Goal: Task Accomplishment & Management: Complete application form

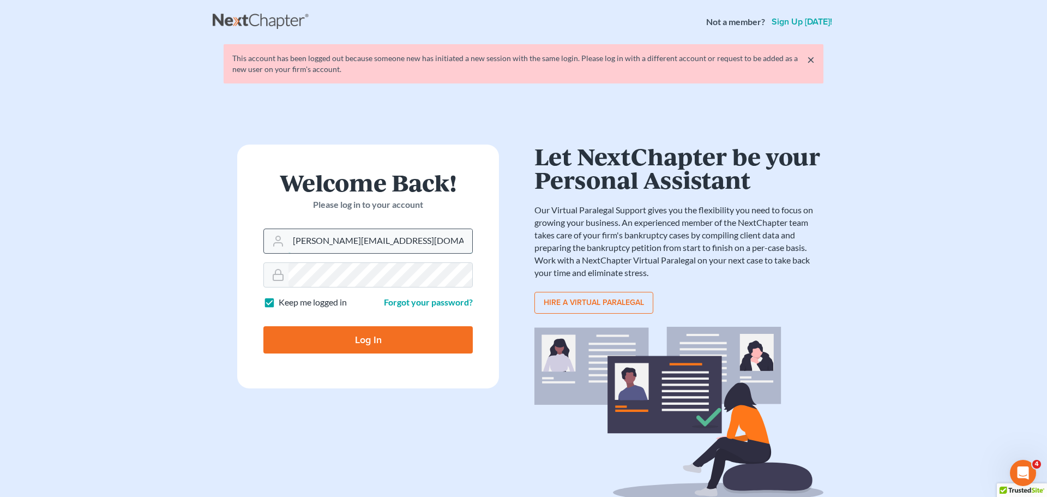
click at [360, 249] on input "[PERSON_NAME][EMAIL_ADDRESS][DOMAIN_NAME]" at bounding box center [380, 241] width 184 height 24
type input "[EMAIL_ADDRESS][DOMAIN_NAME]"
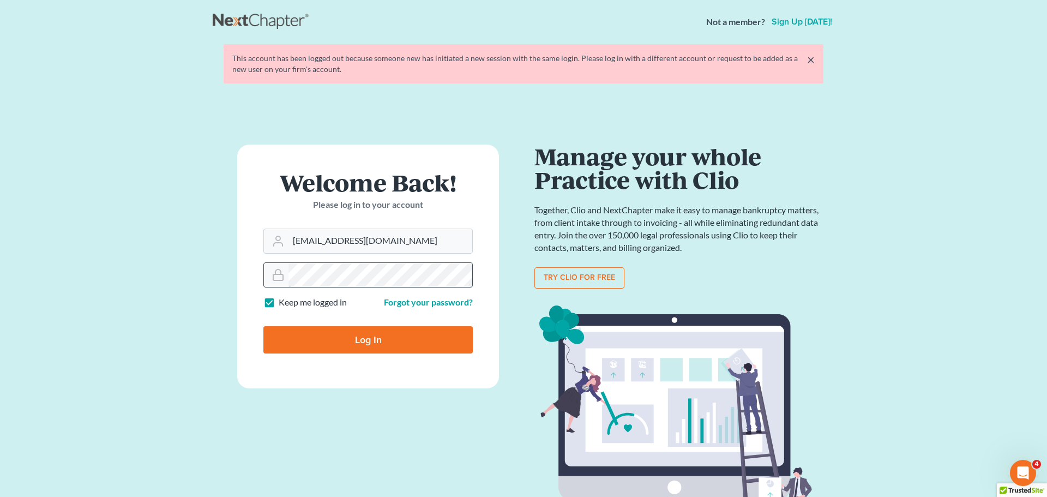
click at [263, 326] on input "Log In" at bounding box center [367, 339] width 209 height 27
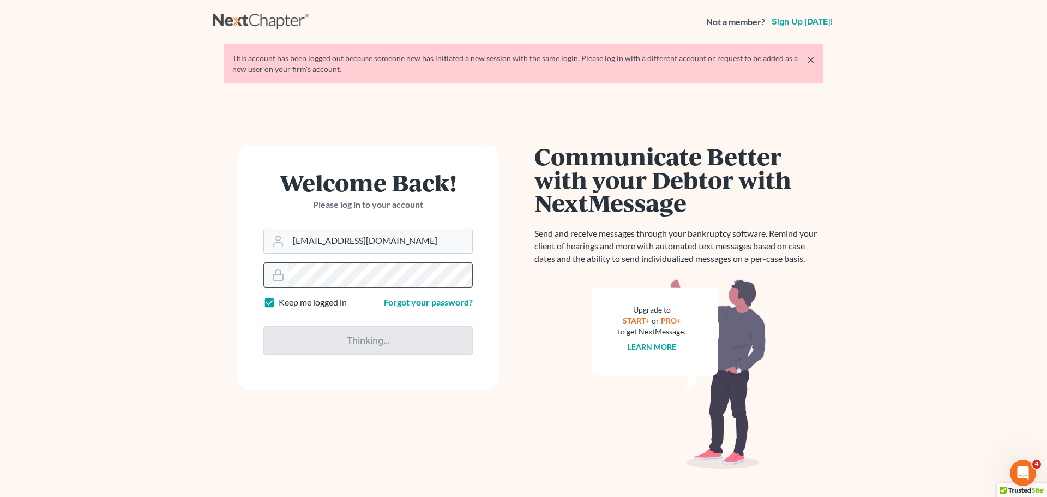
type input "Thinking..."
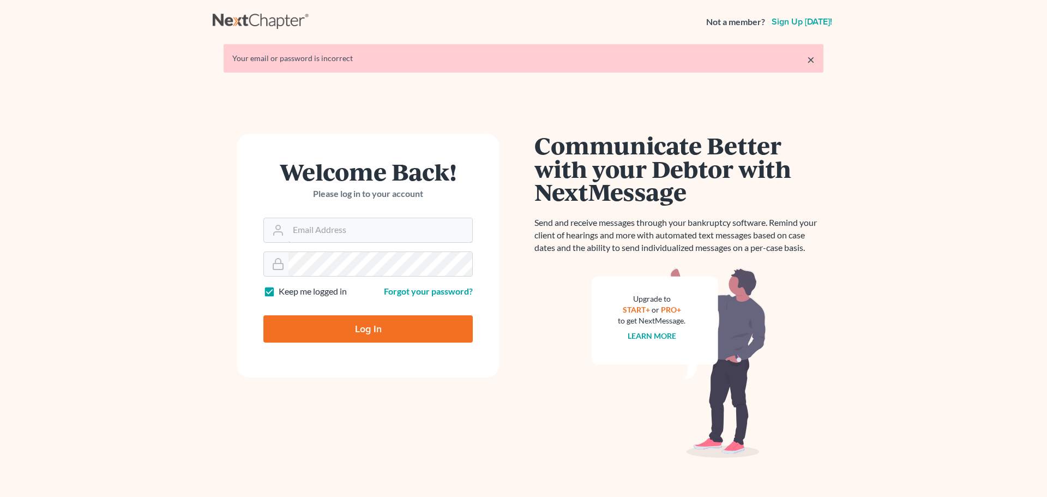
type input "[PERSON_NAME][EMAIL_ADDRESS][DOMAIN_NAME]"
click at [263, 315] on input "Log In" at bounding box center [367, 328] width 209 height 27
type input "Thinking..."
click at [340, 238] on input "[PERSON_NAME][EMAIL_ADDRESS][DOMAIN_NAME]" at bounding box center [380, 230] width 184 height 24
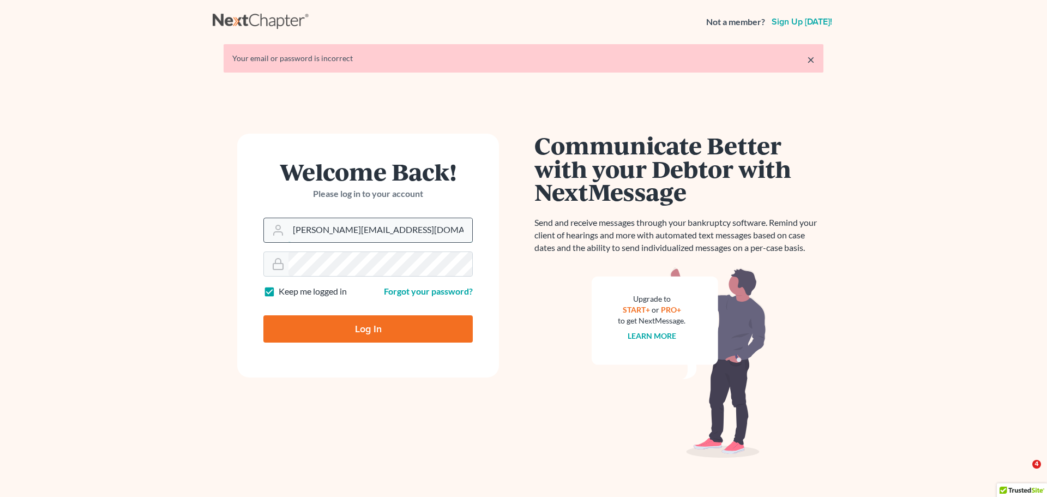
click at [340, 238] on input "[PERSON_NAME][EMAIL_ADDRESS][DOMAIN_NAME]" at bounding box center [380, 230] width 184 height 24
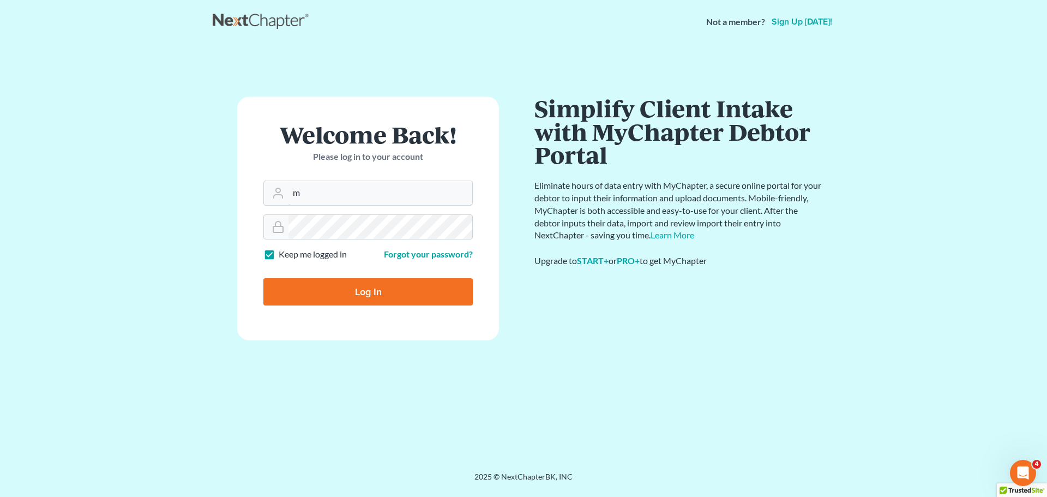
type input "[EMAIL_ADDRESS][DOMAIN_NAME]"
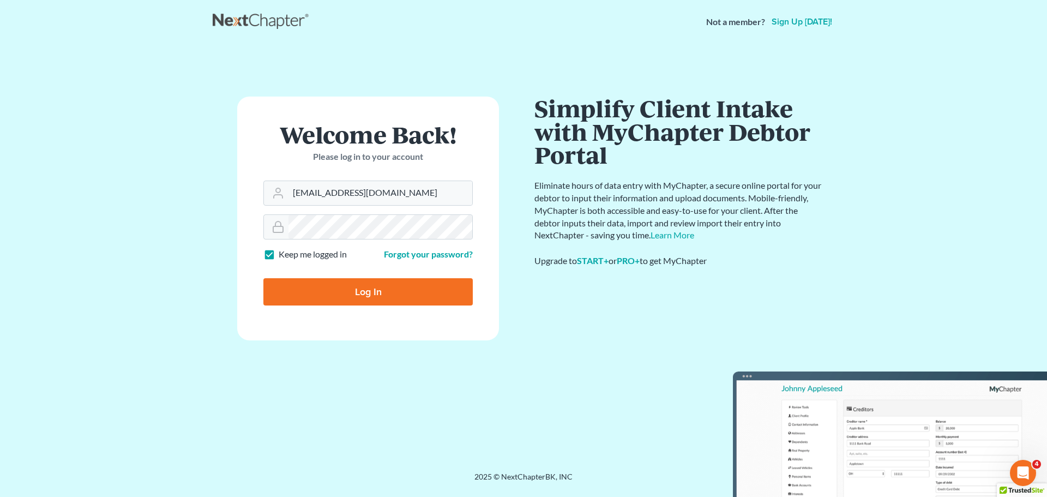
click at [468, 233] on div at bounding box center [375, 293] width 224 height 177
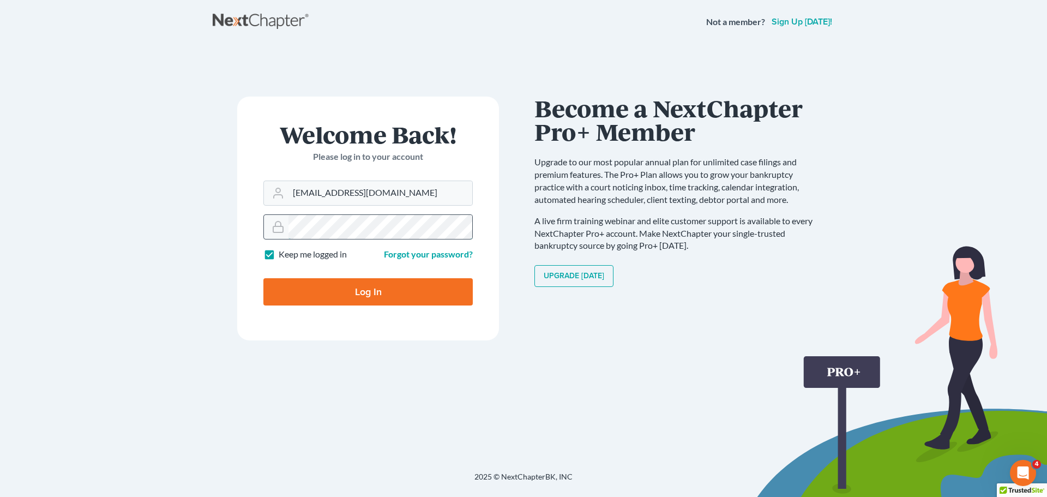
click at [263, 278] on input "Log In" at bounding box center [367, 291] width 209 height 27
type input "Thinking..."
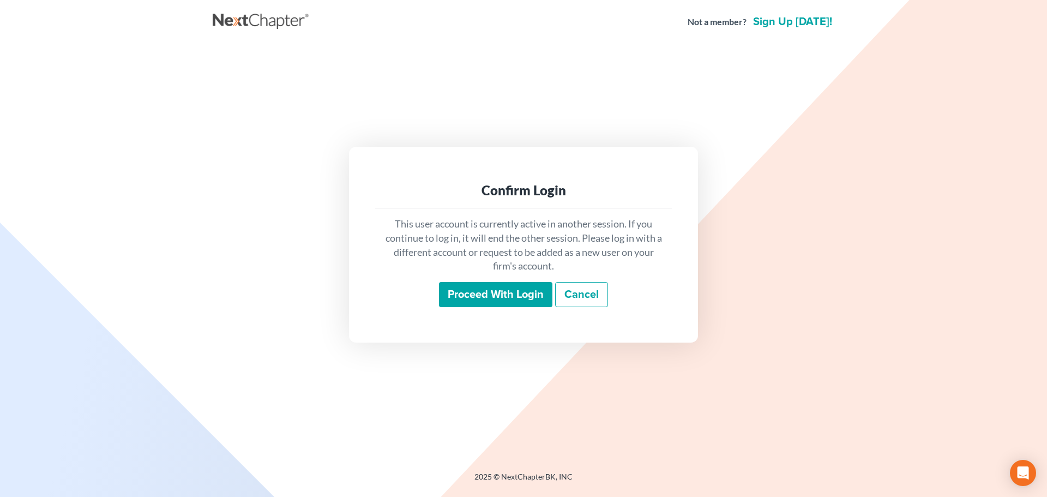
click at [527, 319] on div "Confirm Login This user account is currently active in another session. If you …" at bounding box center [523, 244] width 349 height 195
click at [510, 304] on input "Proceed with login" at bounding box center [495, 294] width 113 height 25
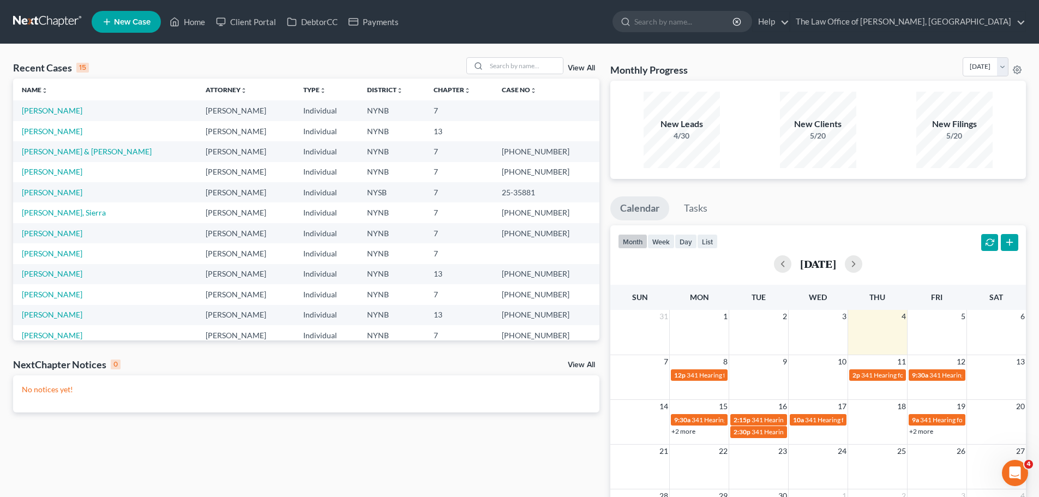
click at [131, 27] on link "New Case" at bounding box center [126, 22] width 69 height 22
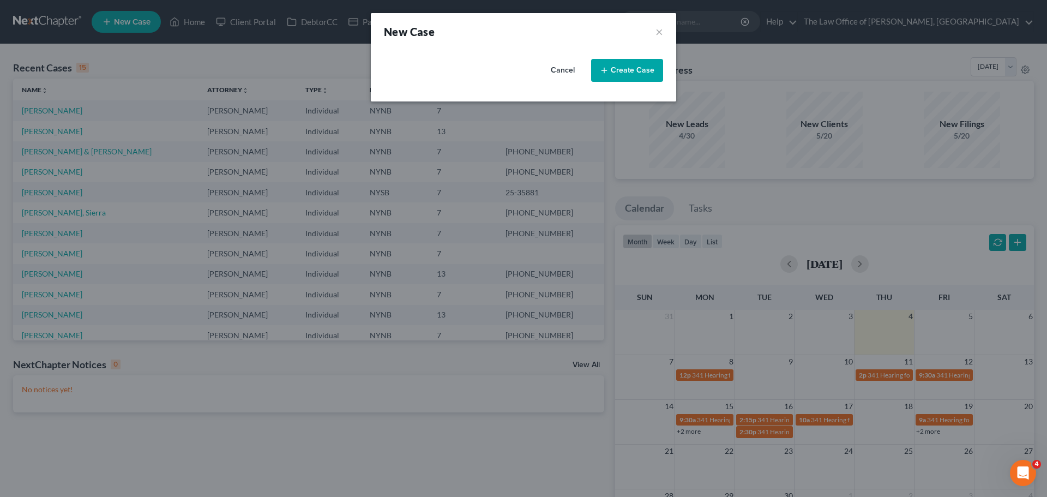
select select "54"
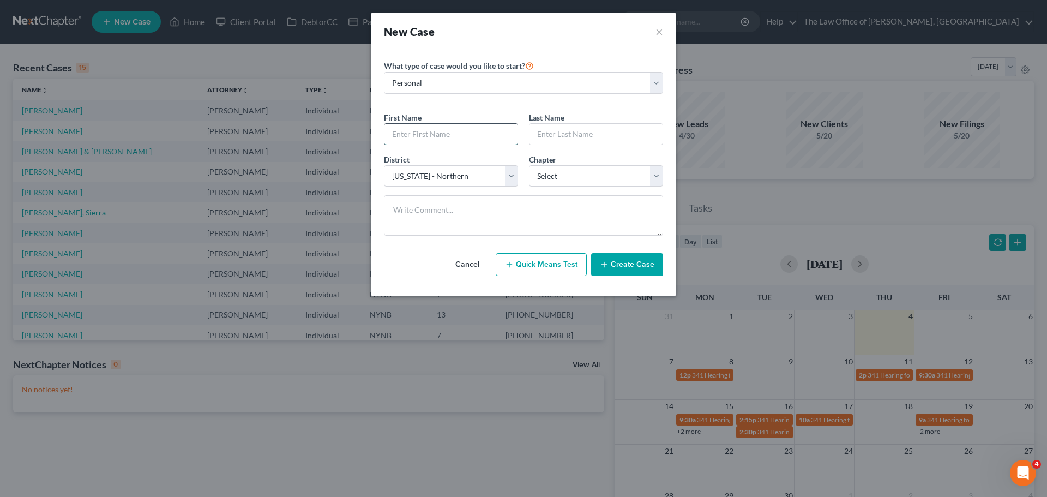
click at [467, 130] on input "text" at bounding box center [450, 134] width 133 height 21
type input "[PERSON_NAME]"
click at [584, 181] on select "Select 7 11 12 13" at bounding box center [596, 176] width 134 height 22
select select "3"
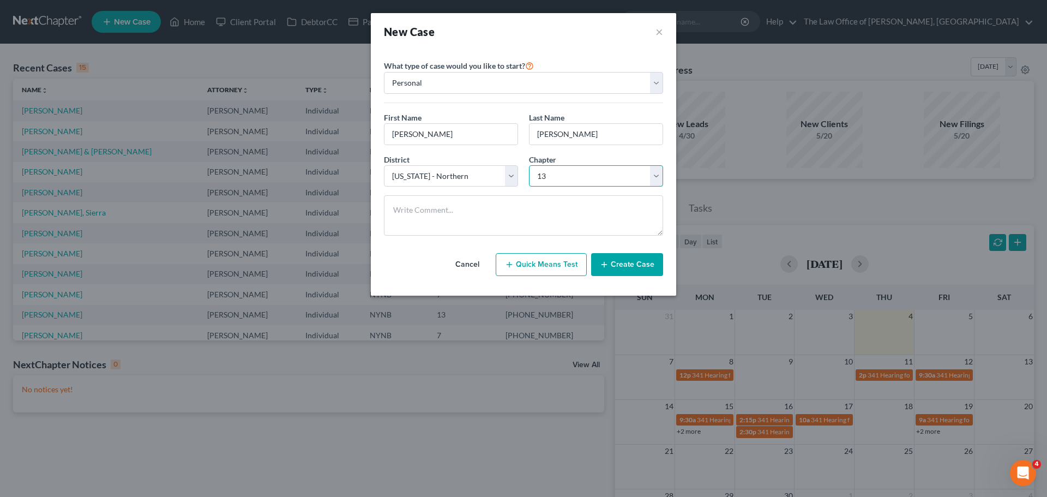
click at [529, 165] on select "Select 7 11 12 13" at bounding box center [596, 176] width 134 height 22
click at [622, 269] on button "Create Case" at bounding box center [627, 264] width 72 height 23
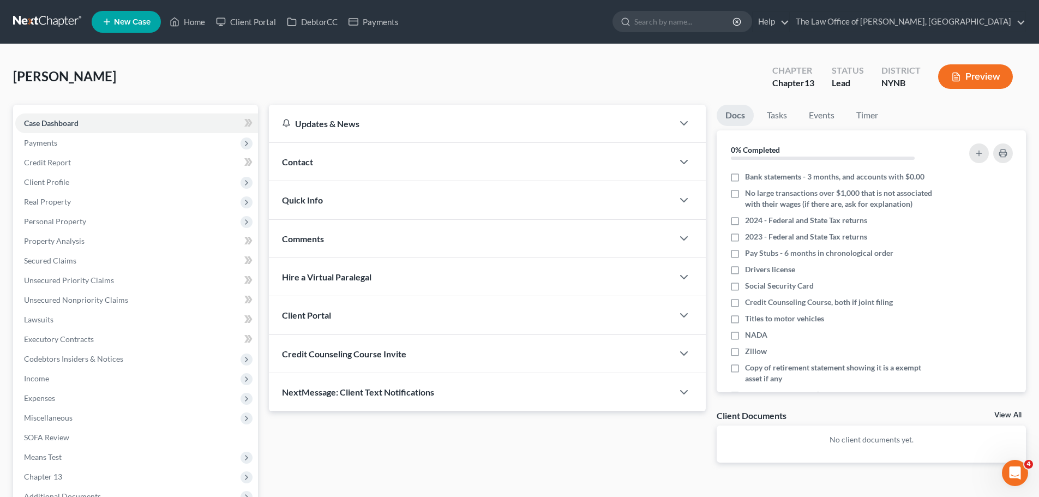
click at [364, 160] on div "Contact" at bounding box center [471, 162] width 404 height 38
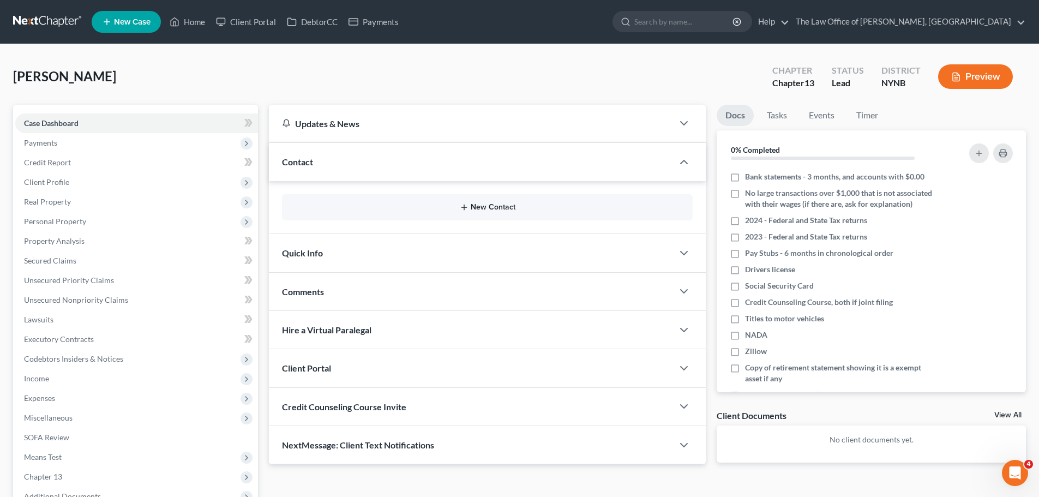
click at [476, 208] on button "New Contact" at bounding box center [487, 207] width 393 height 9
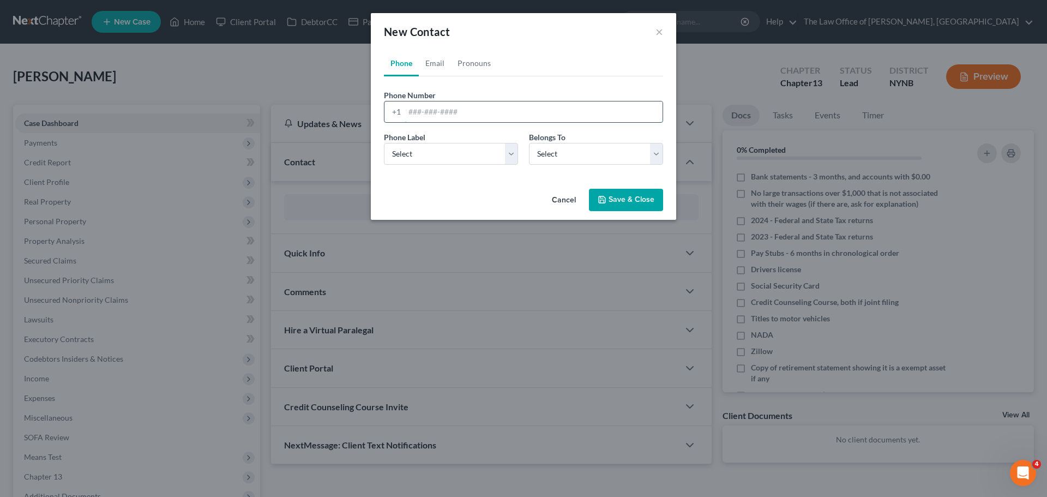
click at [415, 113] on input "tel" at bounding box center [534, 111] width 258 height 21
type input "3832509005"
click at [471, 153] on select "Select Mobile Home Work Other" at bounding box center [451, 154] width 134 height 22
select select "0"
click at [384, 143] on select "Select Mobile Home Work Other" at bounding box center [451, 154] width 134 height 22
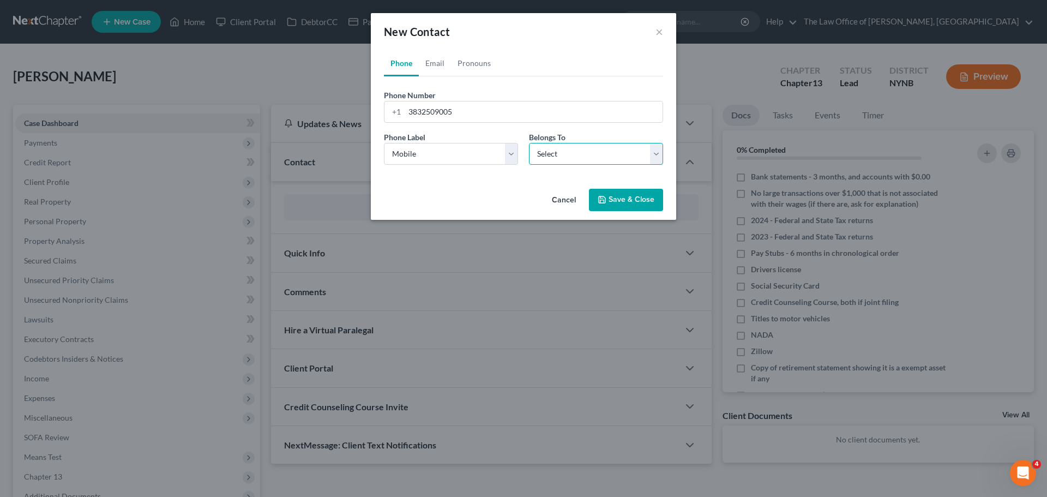
click at [575, 153] on select "Select Client Other" at bounding box center [596, 154] width 134 height 22
select select "0"
click at [529, 143] on select "Select Client Other" at bounding box center [596, 154] width 134 height 22
select select "0"
click at [443, 66] on link "Email" at bounding box center [435, 63] width 32 height 26
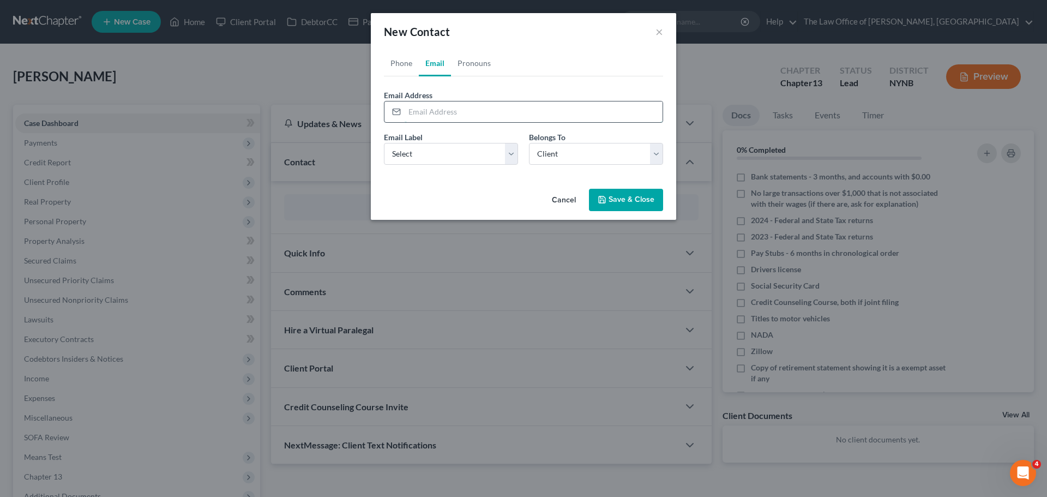
click at [441, 114] on input "email" at bounding box center [534, 111] width 258 height 21
type input "[EMAIL_ADDRESS][DOMAIN_NAME]"
click at [431, 143] on select "Select Home Work Other" at bounding box center [451, 154] width 134 height 22
click at [384, 143] on select "Select Home Work Other" at bounding box center [451, 154] width 134 height 22
drag, startPoint x: 448, startPoint y: 147, endPoint x: 446, endPoint y: 154, distance: 7.3
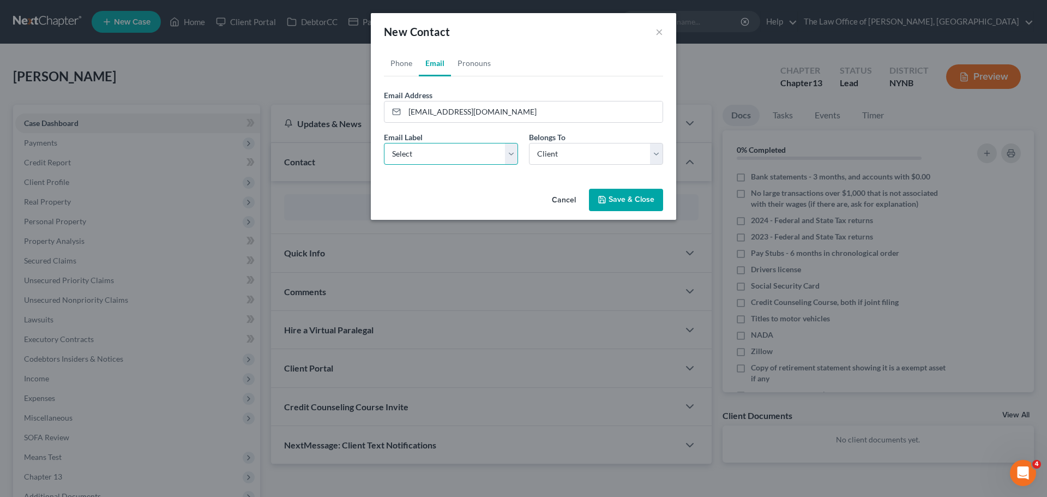
click at [448, 147] on select "Select Home Work Other" at bounding box center [451, 154] width 134 height 22
click at [384, 143] on select "Select Home Work Other" at bounding box center [451, 154] width 134 height 22
click at [442, 154] on select "Select Home Work Other" at bounding box center [451, 154] width 134 height 22
select select "0"
click at [384, 143] on select "Select Home Work Other" at bounding box center [451, 154] width 134 height 22
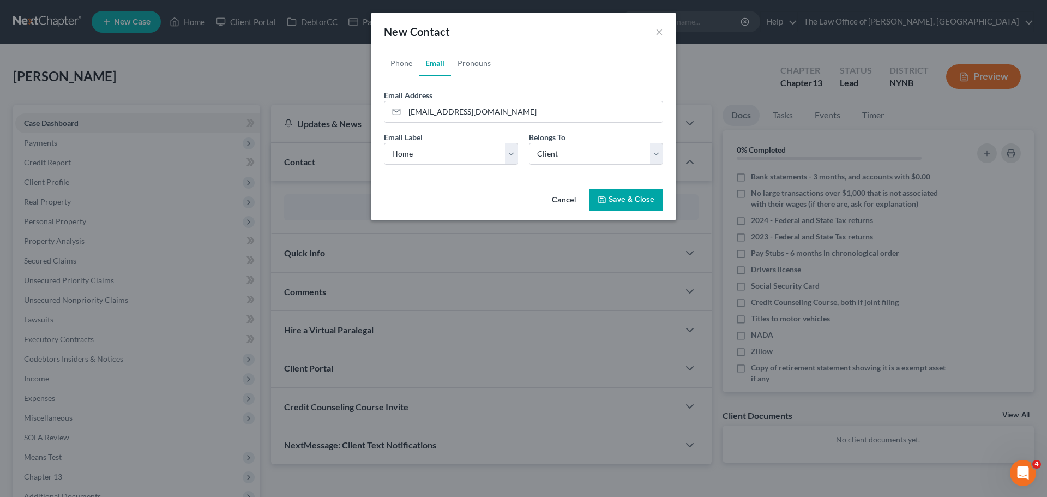
click at [578, 175] on div "Phone Email Pronouns Phone Number * [PHONE_NUMBER] Ext. Phone Label * Select Mo…" at bounding box center [523, 117] width 305 height 134
click at [612, 183] on div "Phone Email Pronouns Phone Number * [PHONE_NUMBER] Ext. Phone Label * Select Mo…" at bounding box center [523, 117] width 305 height 134
click at [620, 199] on button "Save & Close" at bounding box center [626, 200] width 74 height 23
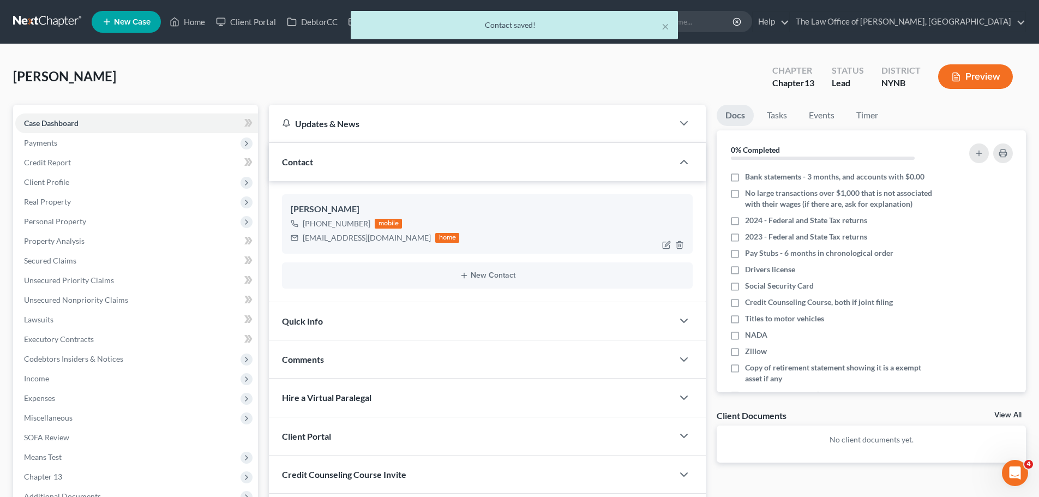
click at [321, 238] on div "[EMAIL_ADDRESS][DOMAIN_NAME]" at bounding box center [367, 237] width 128 height 11
drag, startPoint x: 321, startPoint y: 239, endPoint x: 389, endPoint y: 239, distance: 67.6
click at [389, 239] on div "[EMAIL_ADDRESS][DOMAIN_NAME]" at bounding box center [367, 237] width 128 height 11
copy div "[EMAIL_ADDRESS][DOMAIN_NAME]"
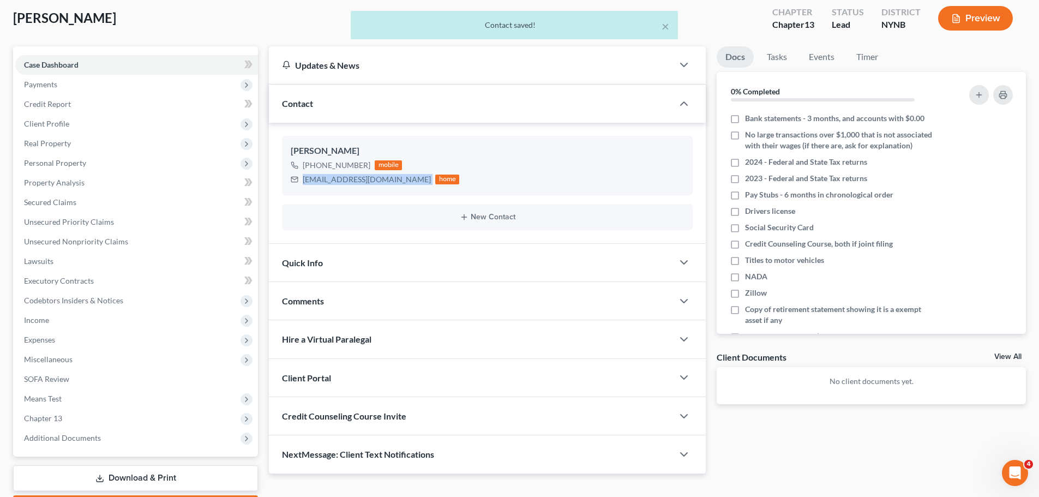
scroll to position [122, 0]
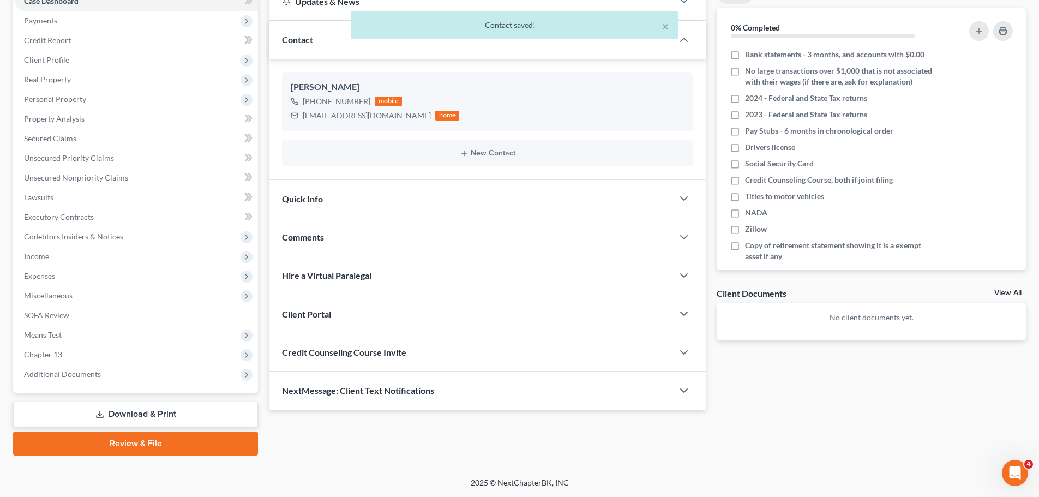
click at [328, 312] on span "Client Portal" at bounding box center [306, 314] width 49 height 10
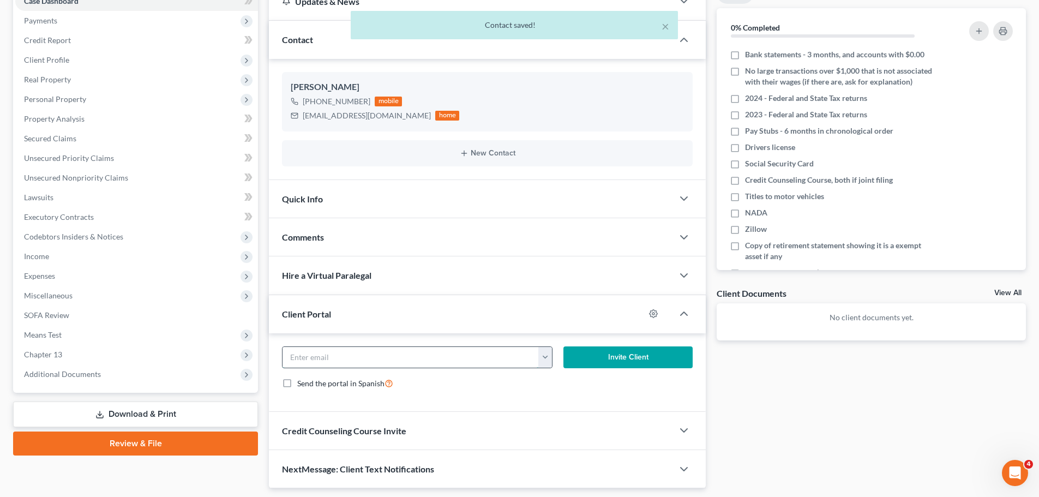
click at [335, 366] on input "email" at bounding box center [410, 357] width 256 height 21
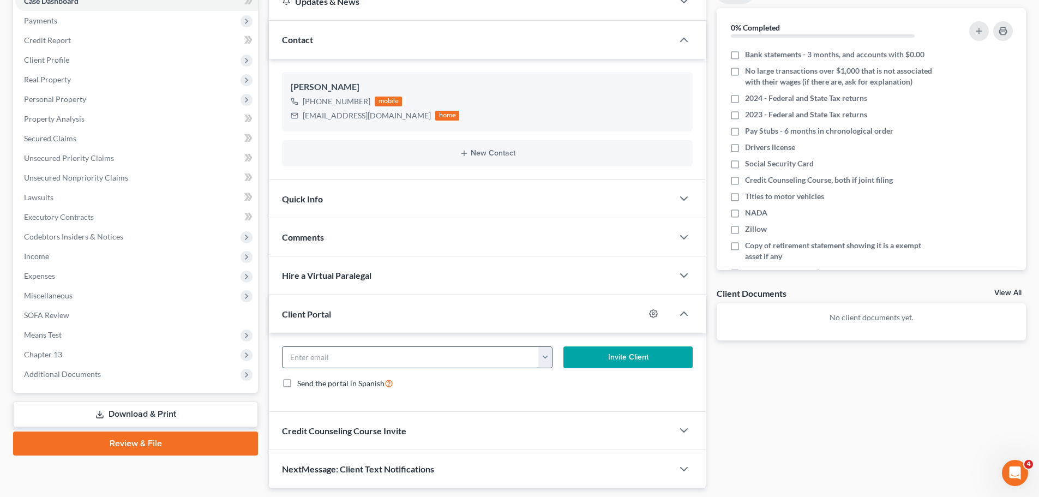
paste input "[EMAIL_ADDRESS][DOMAIN_NAME]"
type input "[EMAIL_ADDRESS][DOMAIN_NAME]"
click at [633, 358] on button "Invite Client" at bounding box center [628, 357] width 130 height 22
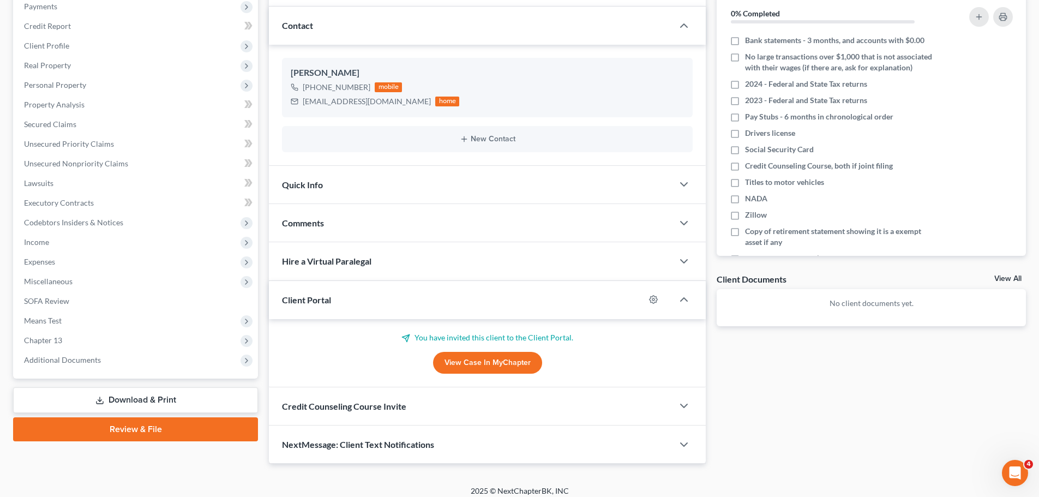
scroll to position [144, 0]
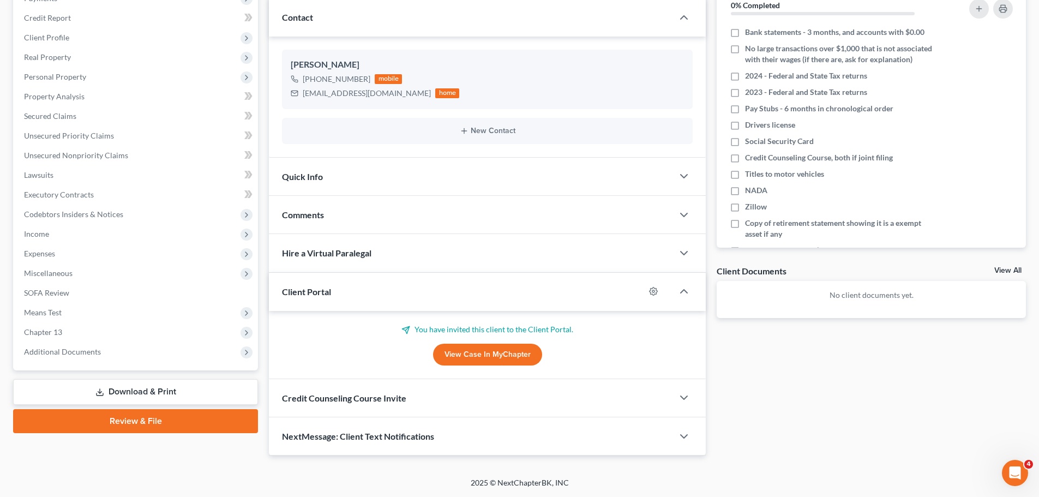
click at [330, 389] on div "Credit Counseling Course Invite" at bounding box center [471, 398] width 404 height 38
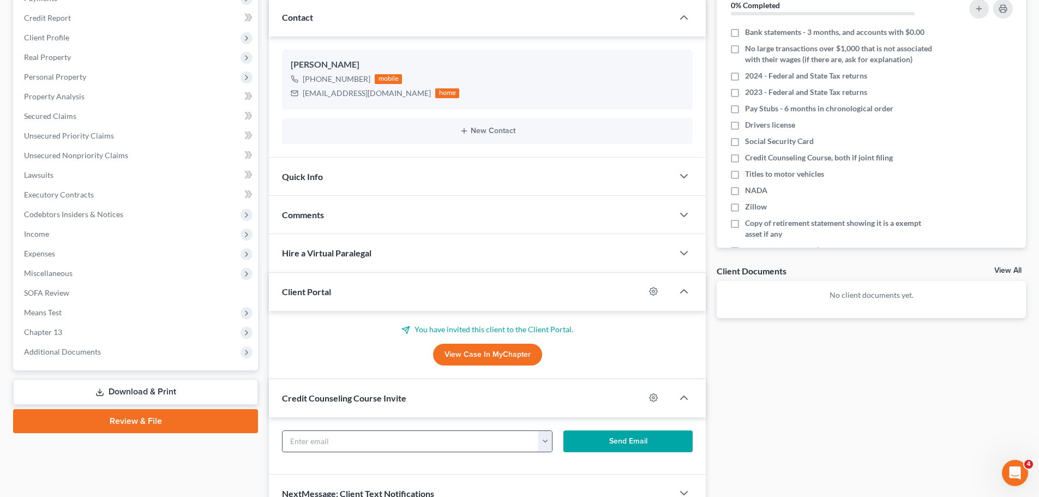
click at [361, 434] on input "text" at bounding box center [410, 441] width 256 height 21
paste input "[EMAIL_ADDRESS][DOMAIN_NAME]"
type input "[EMAIL_ADDRESS][DOMAIN_NAME]"
click at [631, 444] on button "Send Email" at bounding box center [628, 441] width 130 height 22
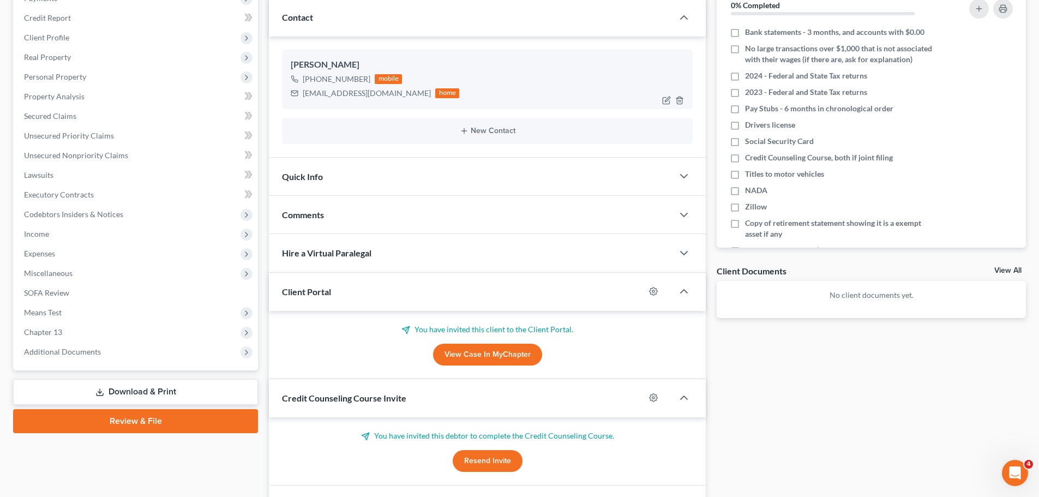
click at [351, 76] on div "[PHONE_NUMBER]" at bounding box center [337, 79] width 68 height 11
drag, startPoint x: 351, startPoint y: 76, endPoint x: 314, endPoint y: 76, distance: 37.1
click at [314, 76] on div "[PHONE_NUMBER]" at bounding box center [337, 79] width 68 height 11
copy div "[PHONE_NUMBER]"
click at [304, 70] on div "[PERSON_NAME]" at bounding box center [487, 64] width 393 height 13
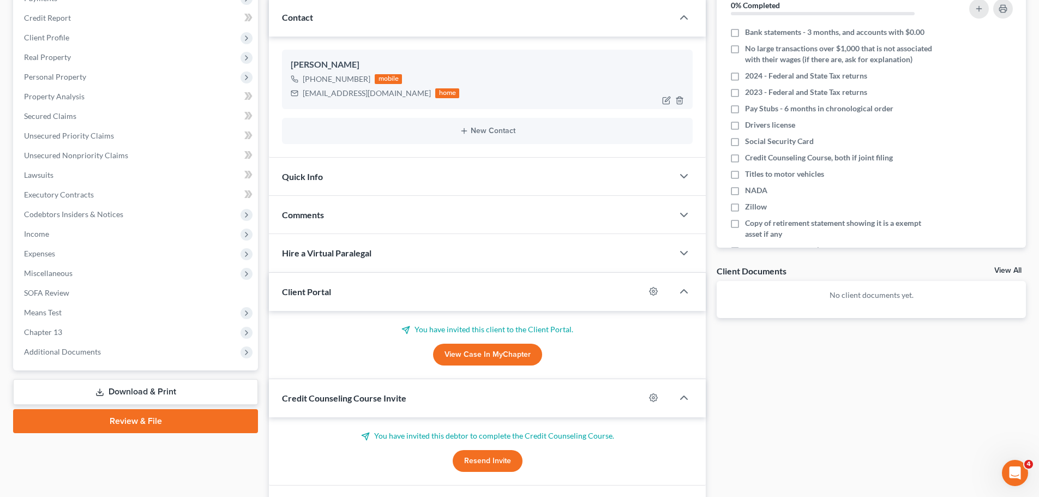
click at [304, 65] on div "[PERSON_NAME]" at bounding box center [487, 64] width 393 height 13
drag, startPoint x: 304, startPoint y: 65, endPoint x: 411, endPoint y: 92, distance: 109.6
click at [411, 92] on div "[PERSON_NAME] [PHONE_NUMBER] mobile [EMAIL_ADDRESS][DOMAIN_NAME] home" at bounding box center [487, 79] width 411 height 59
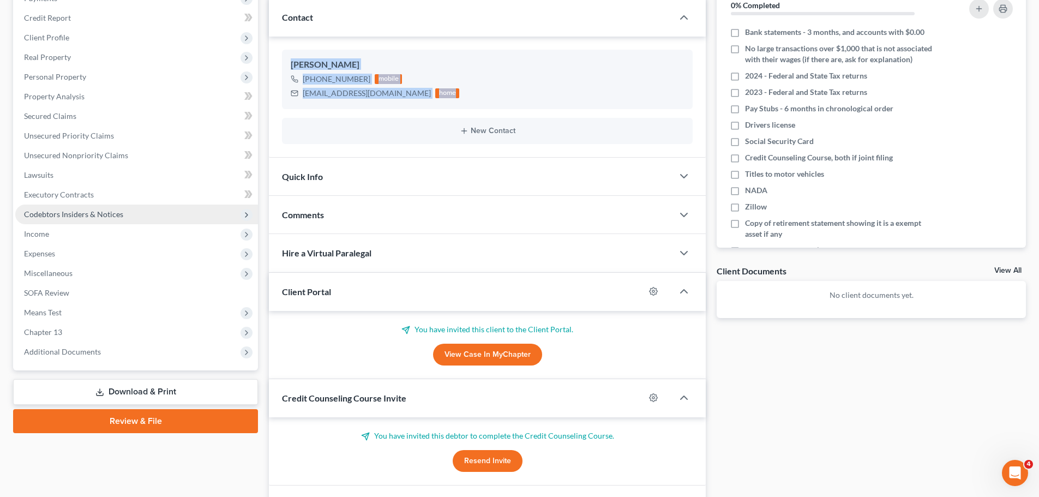
copy div "[PERSON_NAME] [PHONE_NUMBER] mobile [EMAIL_ADDRESS][DOMAIN_NAME] home"
click at [350, 79] on div "[PHONE_NUMBER]" at bounding box center [337, 79] width 68 height 11
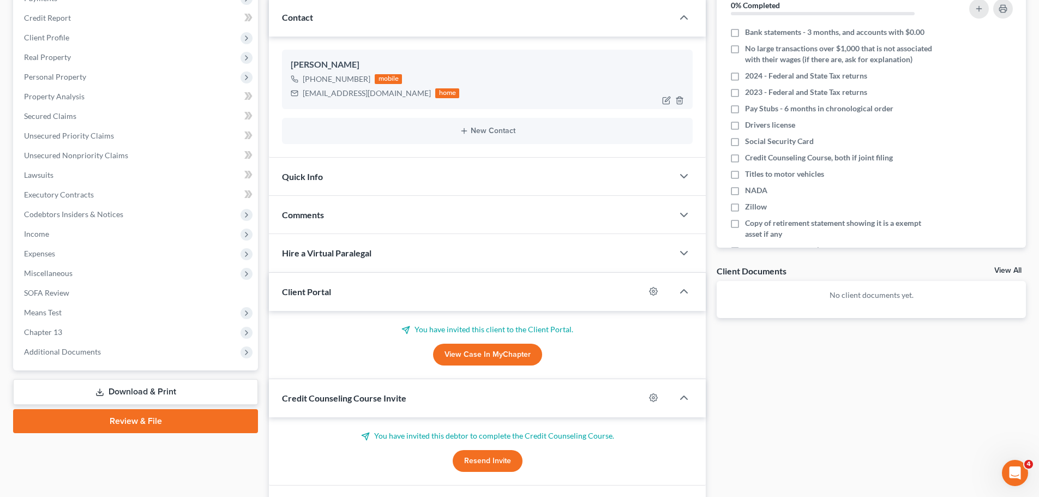
drag, startPoint x: 350, startPoint y: 79, endPoint x: 314, endPoint y: 79, distance: 36.5
click at [314, 79] on div "[PHONE_NUMBER]" at bounding box center [337, 79] width 68 height 11
click at [759, 388] on div "Docs Tasks Events Timer 0% Completed Nothing here yet! Bank statements - 3 mont…" at bounding box center [871, 241] width 320 height 563
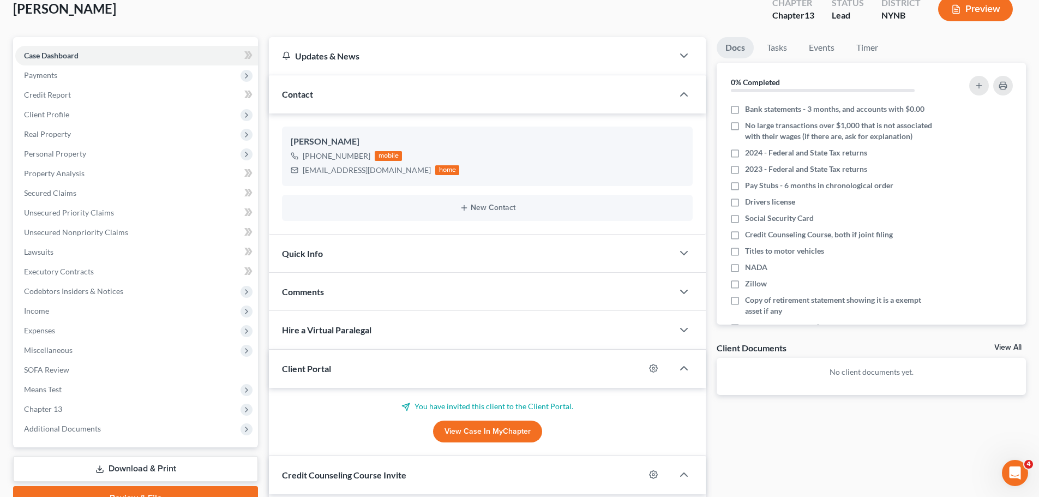
scroll to position [0, 0]
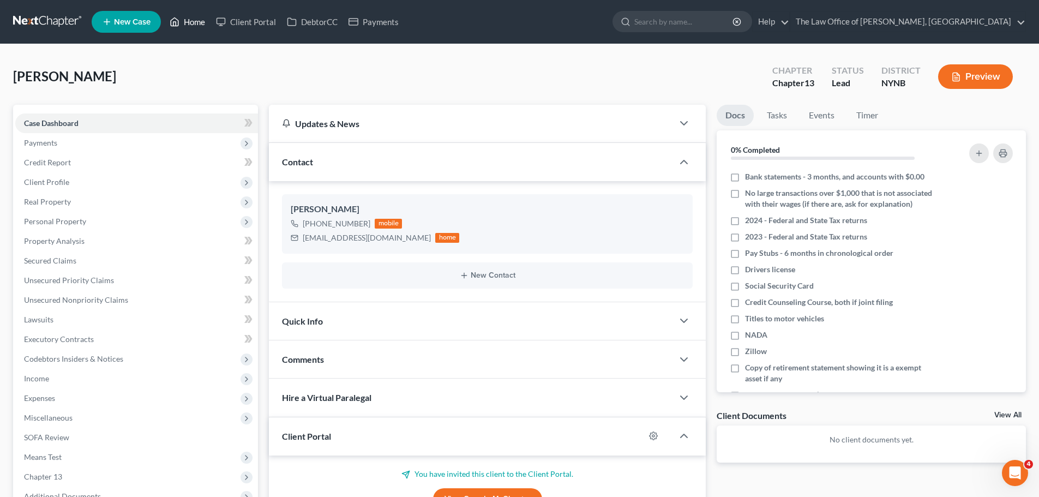
drag, startPoint x: 188, startPoint y: 14, endPoint x: 195, endPoint y: 38, distance: 25.0
click at [188, 14] on link "Home" at bounding box center [187, 22] width 46 height 20
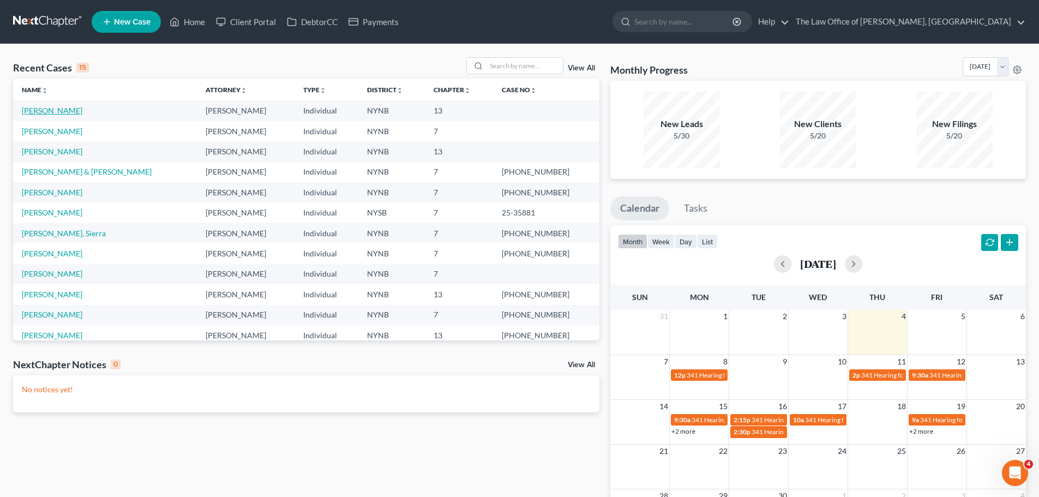
click at [58, 111] on link "[PERSON_NAME]" at bounding box center [52, 110] width 61 height 9
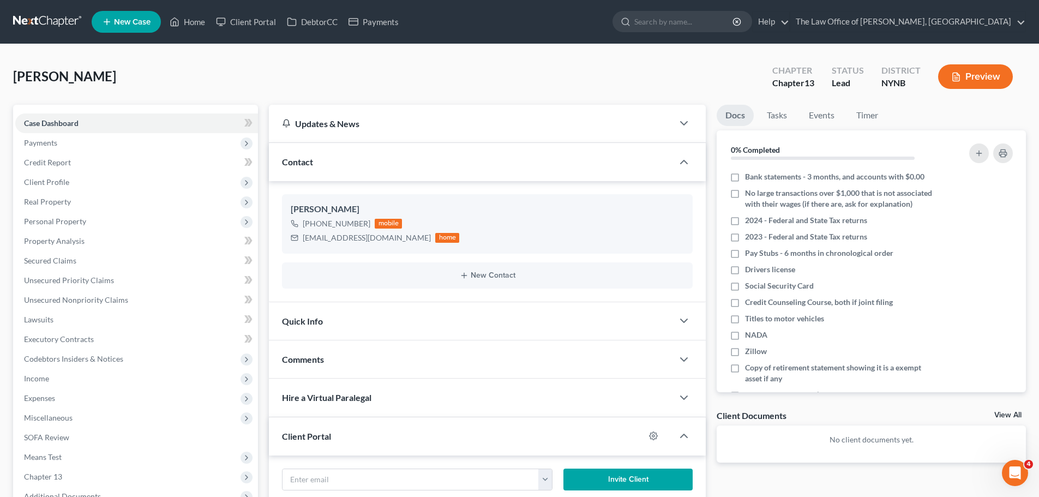
scroll to position [218, 0]
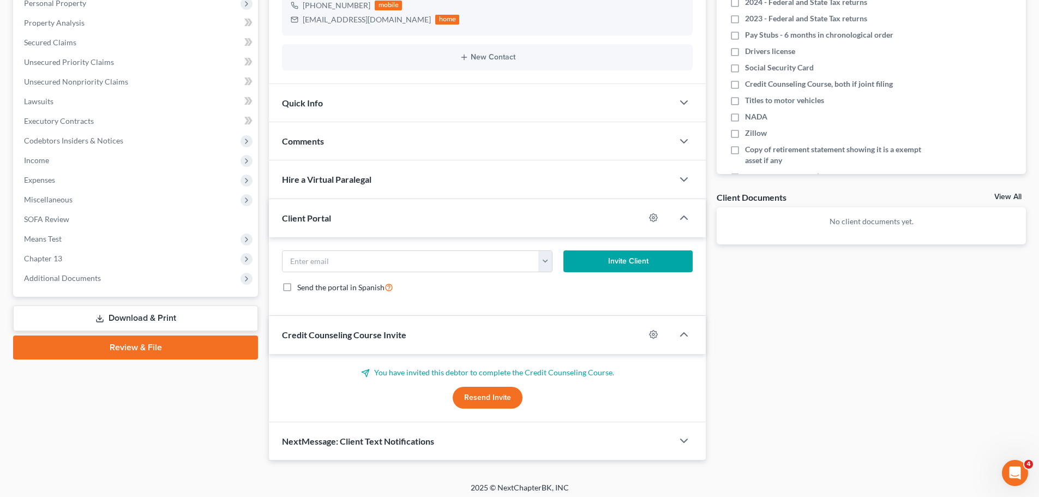
click at [322, 130] on div "Comments" at bounding box center [471, 141] width 404 height 38
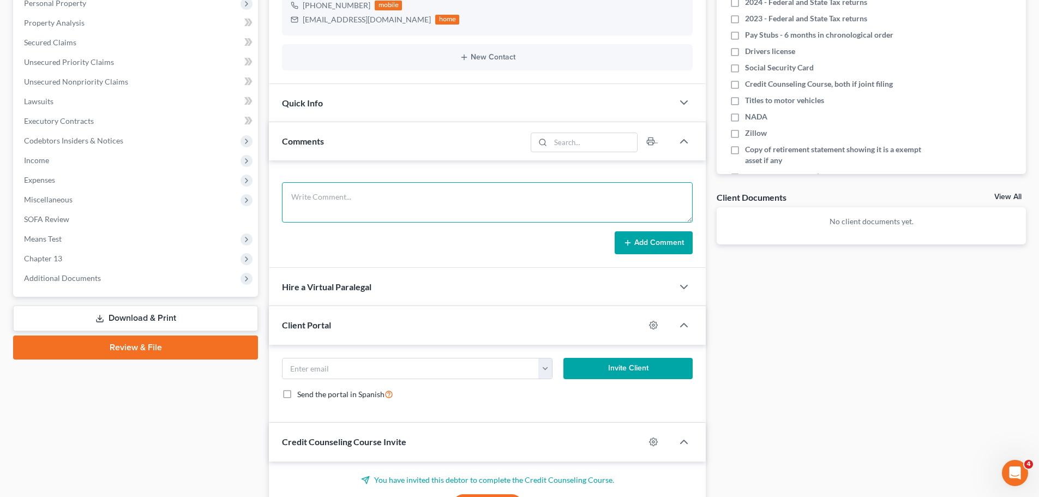
click at [358, 201] on textarea at bounding box center [487, 202] width 411 height 40
type textarea "H No C 13k M No K yes 2, but barely live with him I 68k D 30k Prior No"
click at [630, 246] on icon at bounding box center [627, 242] width 9 height 9
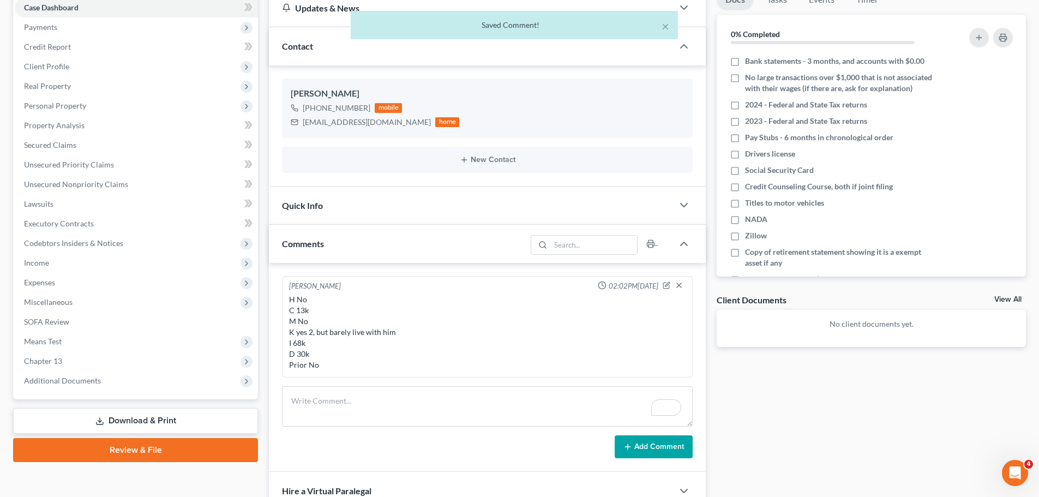
scroll to position [0, 0]
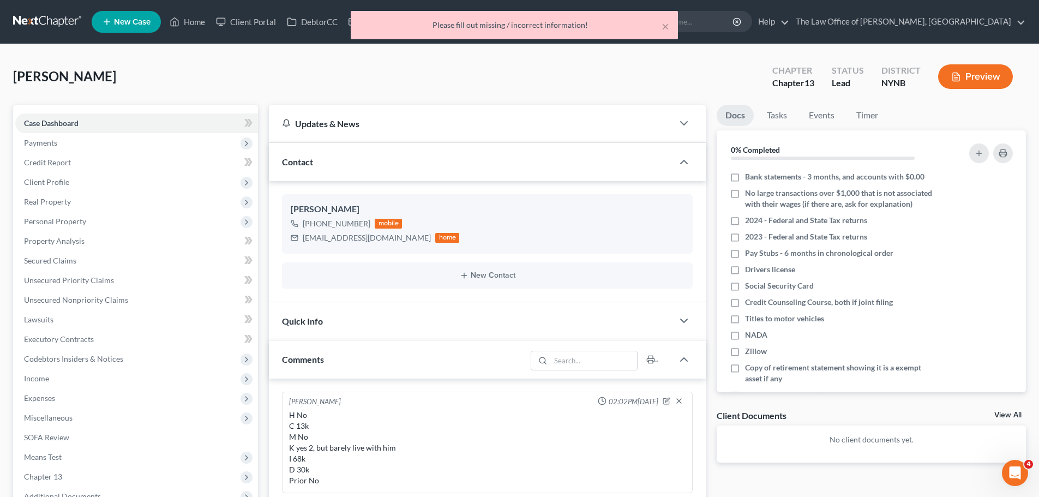
click at [658, 26] on div "Please fill out missing / incorrect information!" at bounding box center [514, 25] width 310 height 11
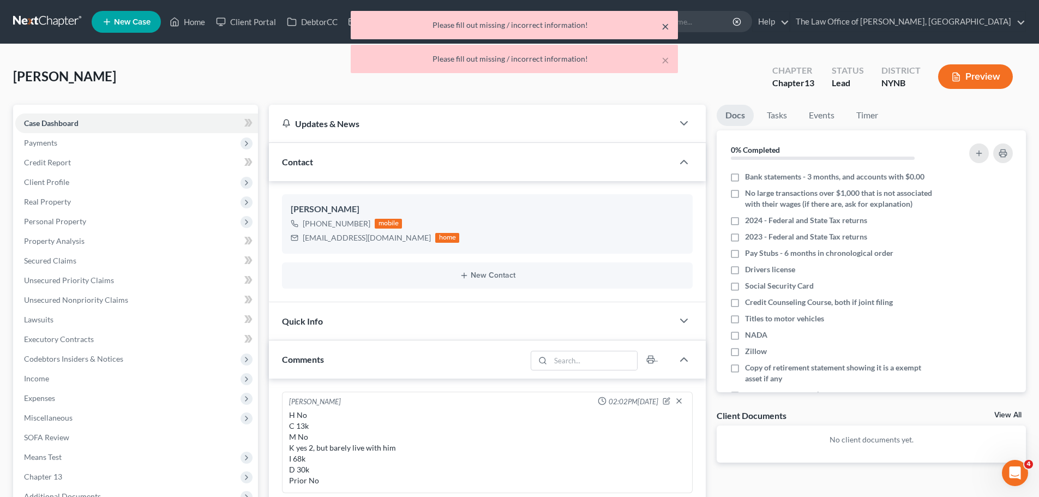
click at [663, 26] on button "×" at bounding box center [665, 26] width 8 height 13
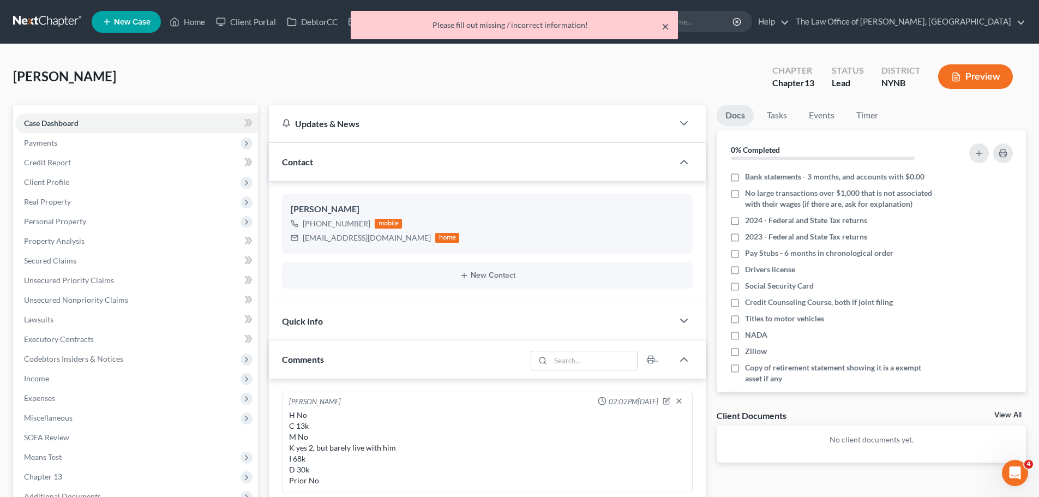
click at [668, 25] on button "×" at bounding box center [665, 26] width 8 height 13
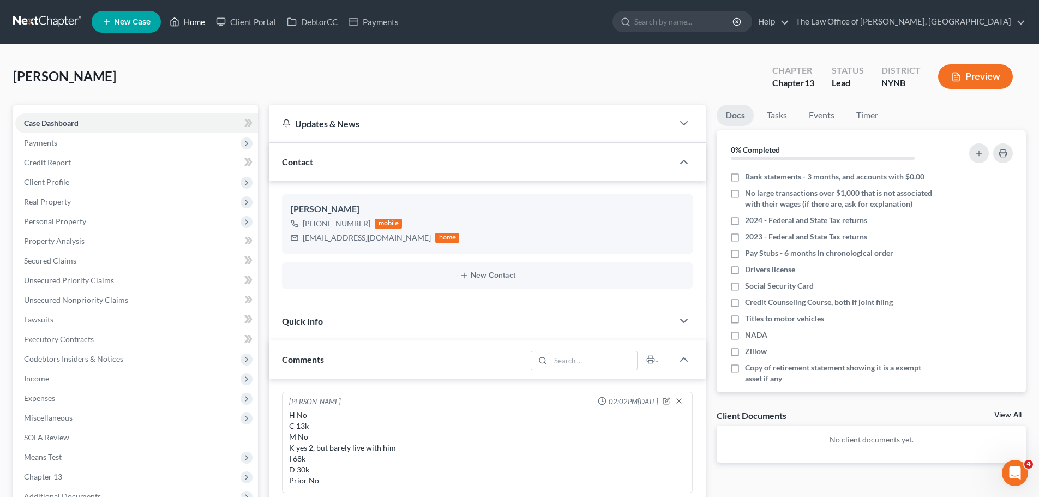
click at [177, 17] on icon at bounding box center [175, 21] width 10 height 13
